Goal: Transaction & Acquisition: Purchase product/service

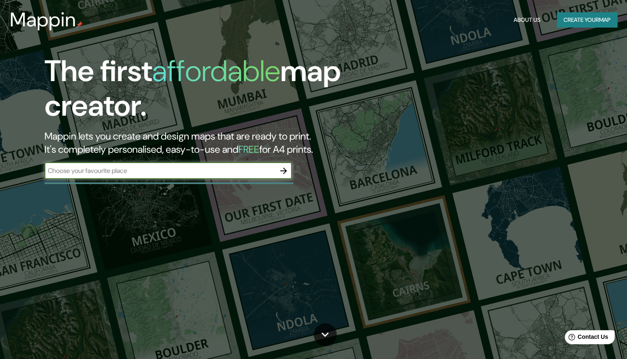
click at [572, 24] on button "Create your map" at bounding box center [587, 19] width 60 height 15
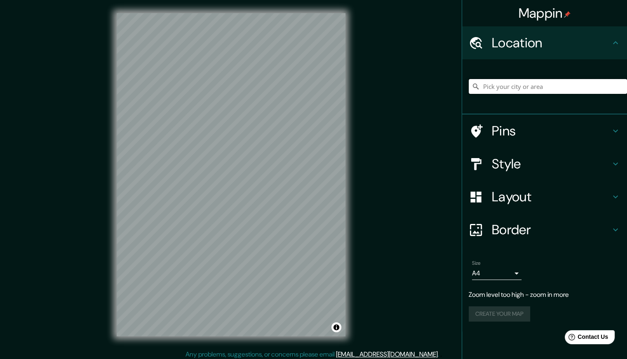
click at [530, 88] on input "Pick your city or area" at bounding box center [547, 86] width 158 height 15
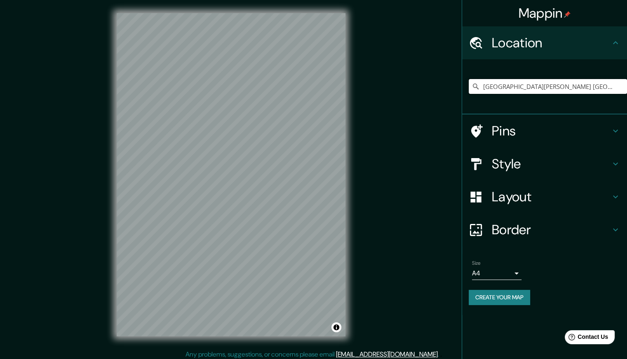
type input "Calle Del Valle, 21720 Mexicali, Baja California, Mexico"
click at [616, 163] on icon at bounding box center [615, 164] width 10 height 10
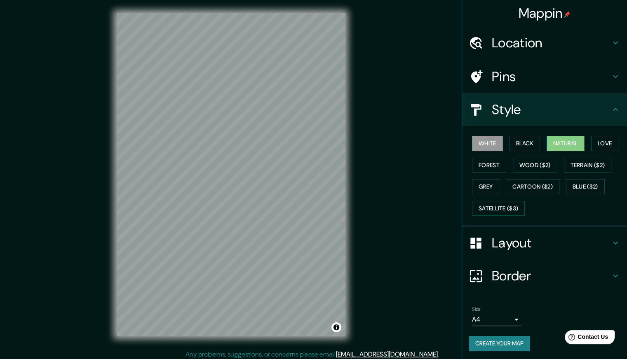
click at [565, 145] on button "Natural" at bounding box center [565, 143] width 38 height 15
click at [486, 165] on button "Forest" at bounding box center [489, 165] width 34 height 15
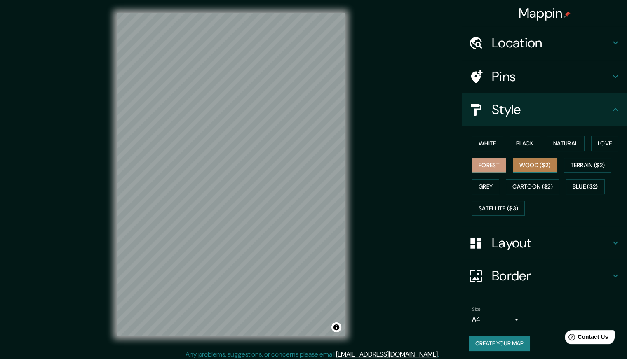
click at [512, 163] on button "Wood ($2)" at bounding box center [534, 165] width 44 height 15
click at [490, 183] on button "Grey" at bounding box center [485, 186] width 27 height 15
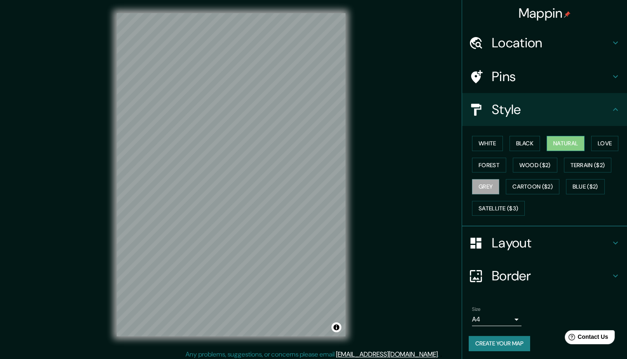
click at [551, 137] on button "Natural" at bounding box center [565, 143] width 38 height 15
click at [594, 277] on h4 "Border" at bounding box center [550, 276] width 119 height 16
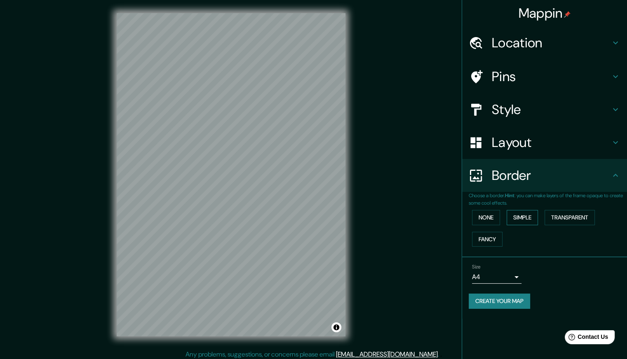
click at [516, 215] on button "Simple" at bounding box center [521, 217] width 31 height 15
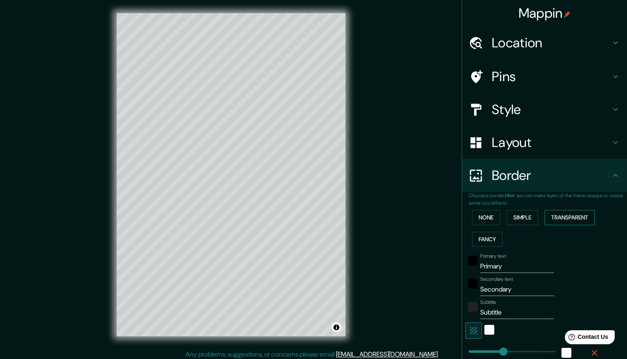
click at [553, 218] on button "Transparent" at bounding box center [569, 217] width 50 height 15
click at [472, 222] on button "None" at bounding box center [486, 217] width 28 height 15
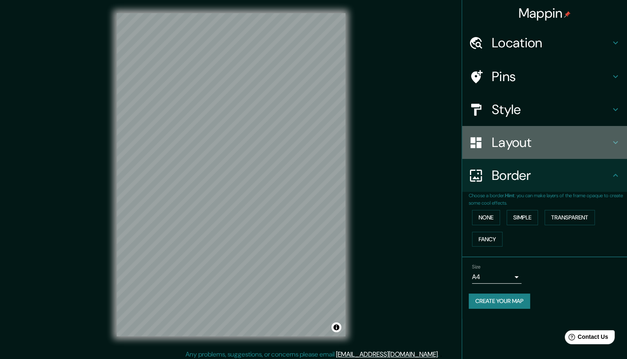
click at [566, 143] on h4 "Layout" at bounding box center [550, 142] width 119 height 16
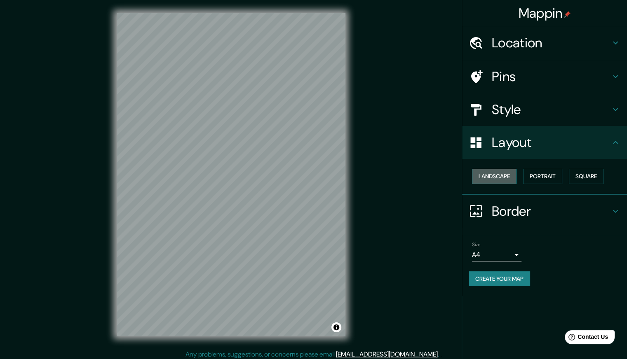
click at [498, 179] on button "Landscape" at bounding box center [494, 176] width 44 height 15
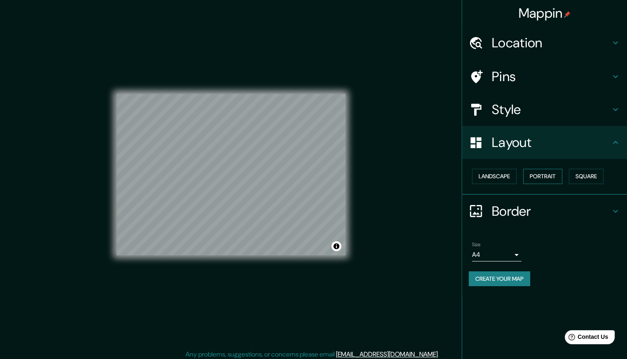
click at [545, 170] on button "Portrait" at bounding box center [542, 176] width 39 height 15
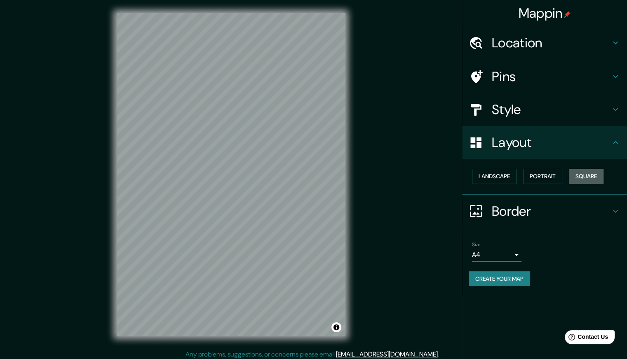
click at [584, 171] on button "Square" at bounding box center [586, 176] width 35 height 15
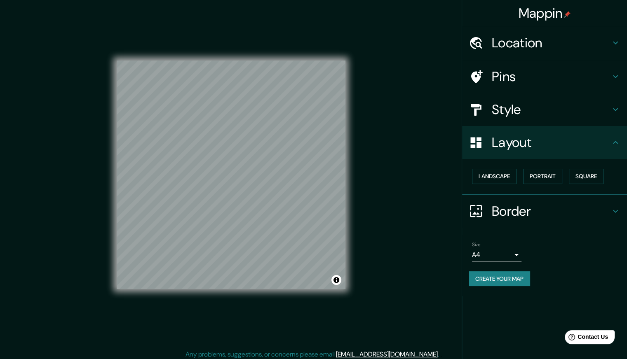
click at [552, 110] on h4 "Style" at bounding box center [550, 109] width 119 height 16
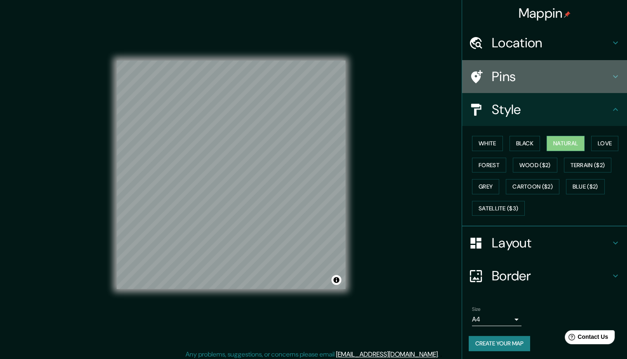
click at [547, 75] on h4 "Pins" at bounding box center [550, 76] width 119 height 16
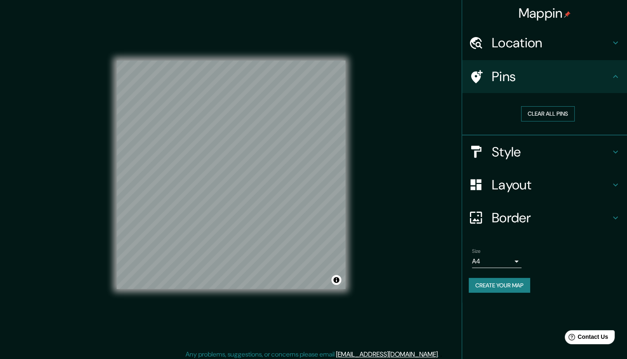
click at [550, 114] on button "Clear all pins" at bounding box center [548, 113] width 54 height 15
click at [572, 49] on h4 "Location" at bounding box center [550, 43] width 119 height 16
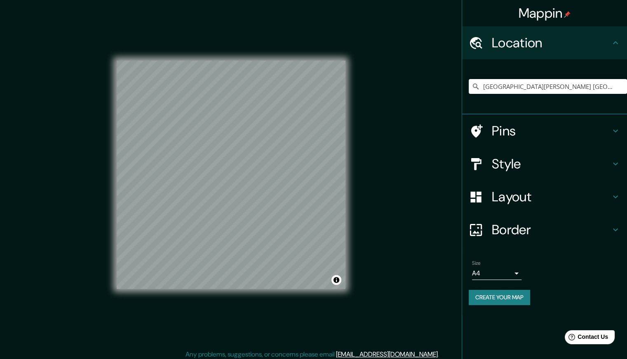
scroll to position [3, 0]
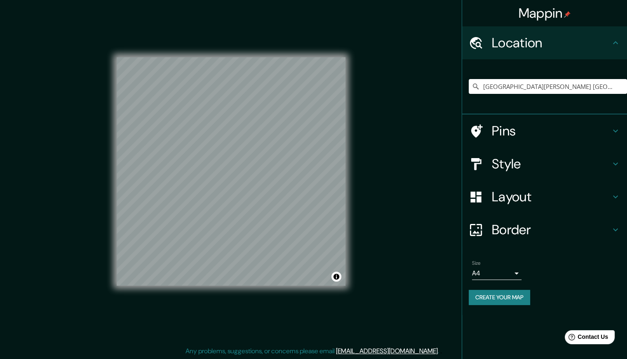
click at [539, 162] on h4 "Style" at bounding box center [550, 164] width 119 height 16
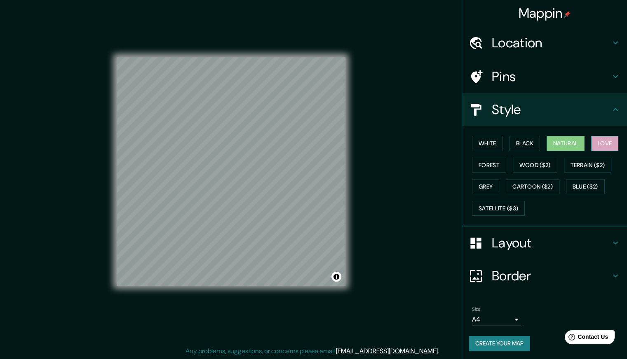
click at [592, 147] on button "Love" at bounding box center [604, 143] width 27 height 15
click at [484, 144] on button "White" at bounding box center [487, 143] width 31 height 15
click at [565, 140] on button "Natural" at bounding box center [565, 143] width 38 height 15
click at [478, 187] on button "Grey" at bounding box center [485, 186] width 27 height 15
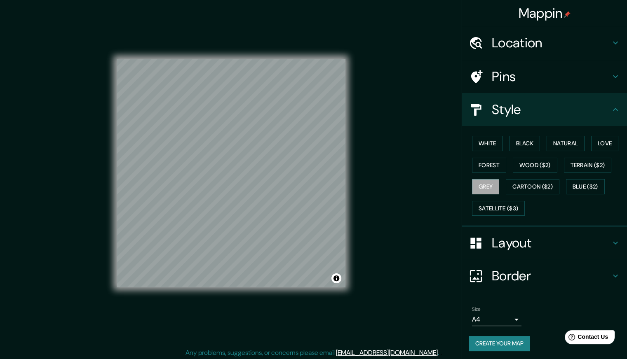
scroll to position [0, 0]
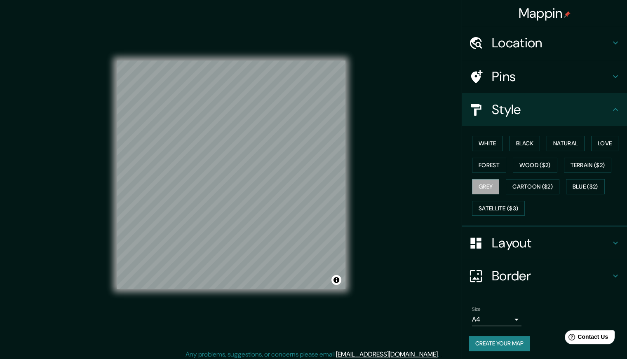
click at [493, 42] on h4 "Location" at bounding box center [550, 43] width 119 height 16
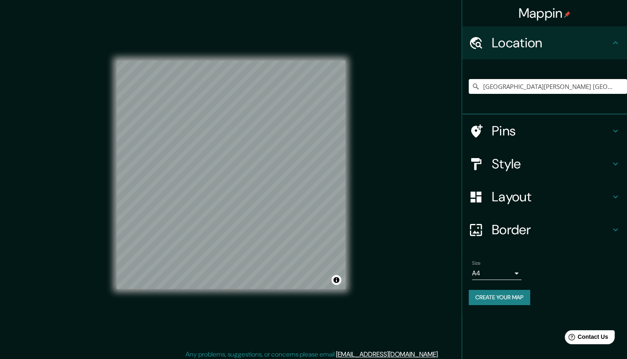
click at [493, 42] on h4 "Location" at bounding box center [550, 43] width 119 height 16
